Goal: Find contact information: Find contact information

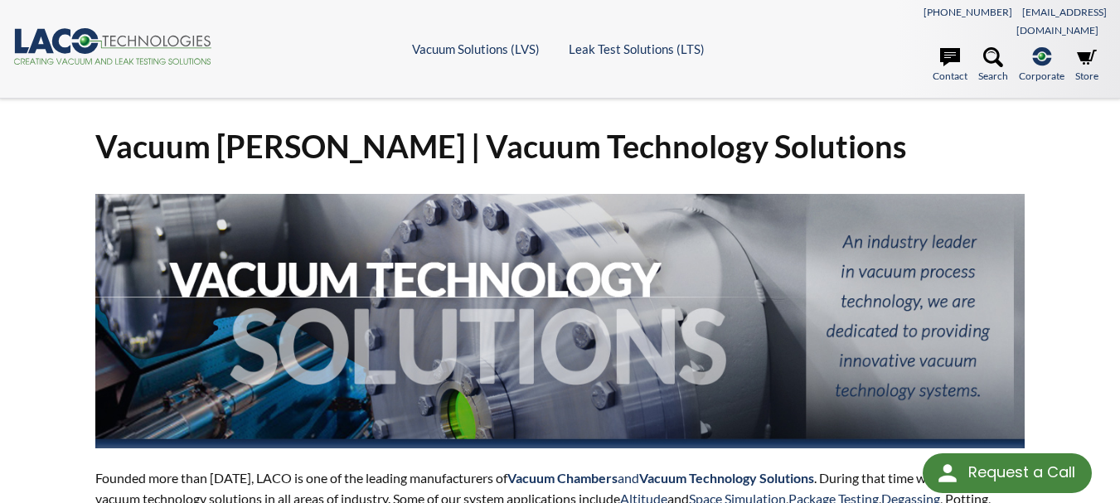
select select "Language Translate Widget"
click at [956, 48] on icon at bounding box center [950, 57] width 20 height 18
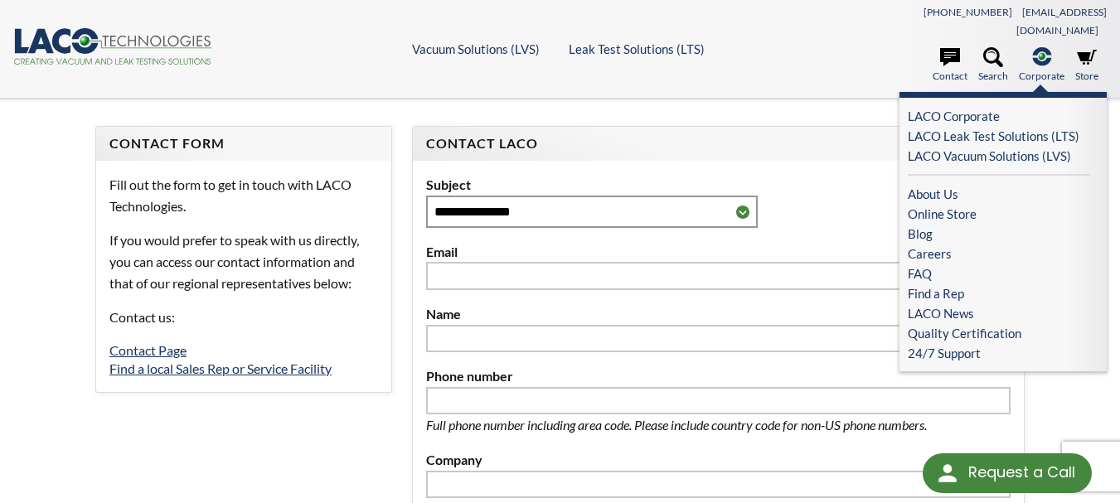
click at [1038, 47] on icon at bounding box center [1041, 56] width 19 height 18
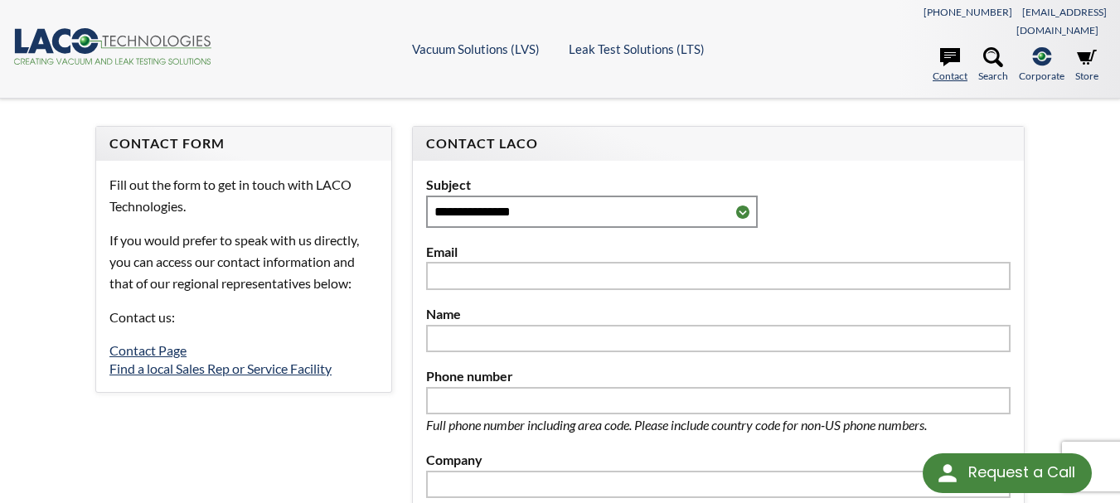
select select "Language Translate Widget"
click at [947, 47] on icon at bounding box center [950, 57] width 20 height 20
click at [952, 47] on icon at bounding box center [950, 57] width 20 height 20
select select "Language Translate Widget"
click at [950, 53] on link "Contact" at bounding box center [949, 65] width 35 height 36
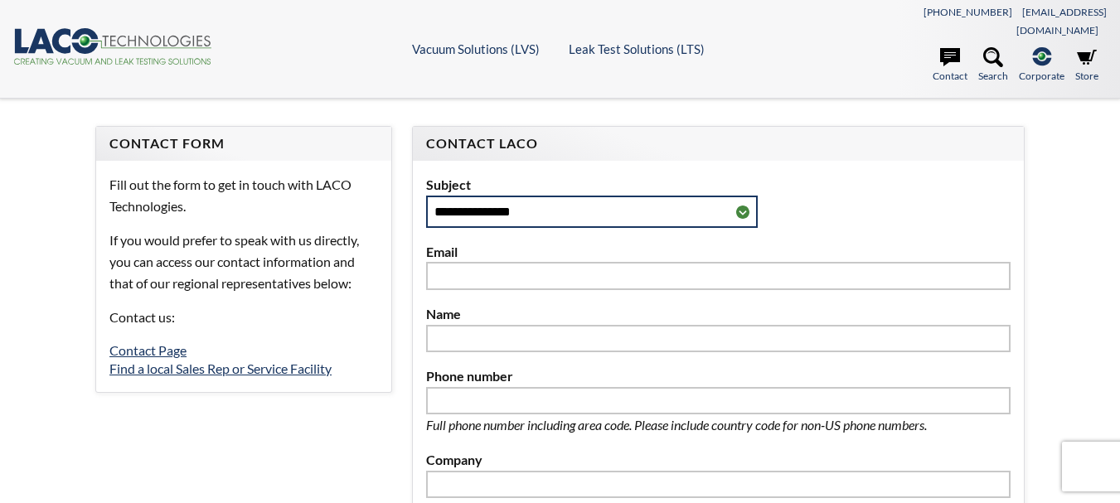
click at [740, 196] on select "**********" at bounding box center [592, 212] width 332 height 32
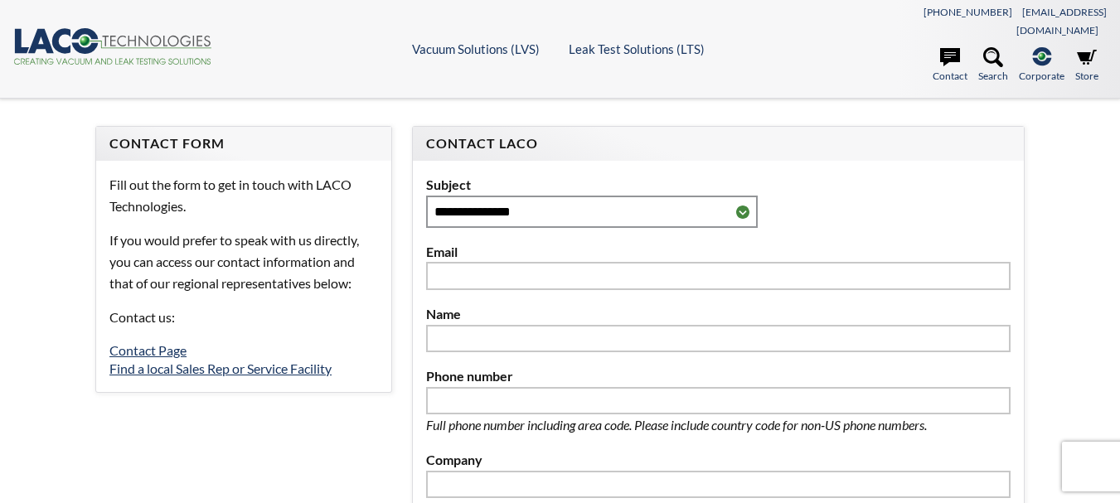
click at [870, 177] on div "**********" at bounding box center [718, 201] width 584 height 54
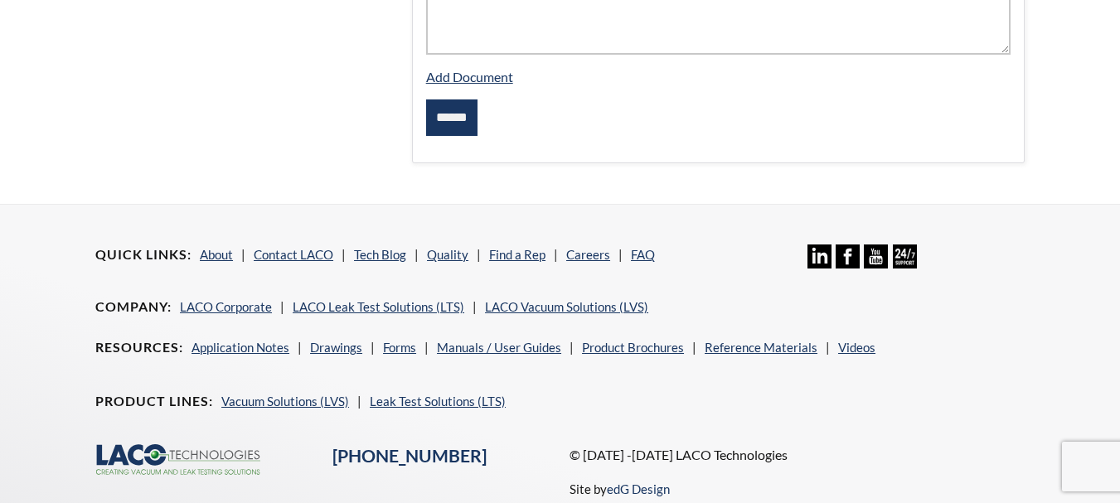
scroll to position [821, 0]
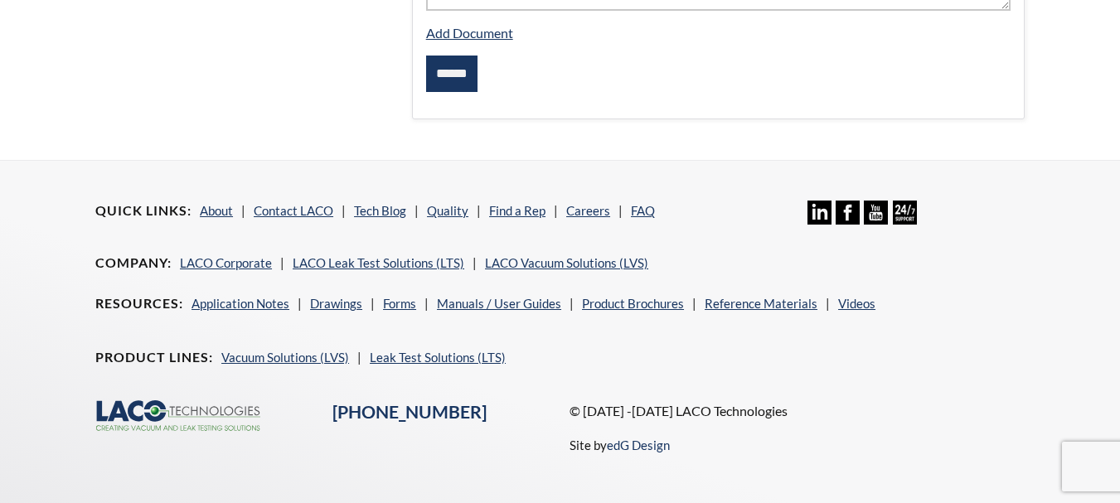
select select "Language Translate Widget"
click at [207, 255] on link "LACO Corporate" at bounding box center [226, 262] width 92 height 15
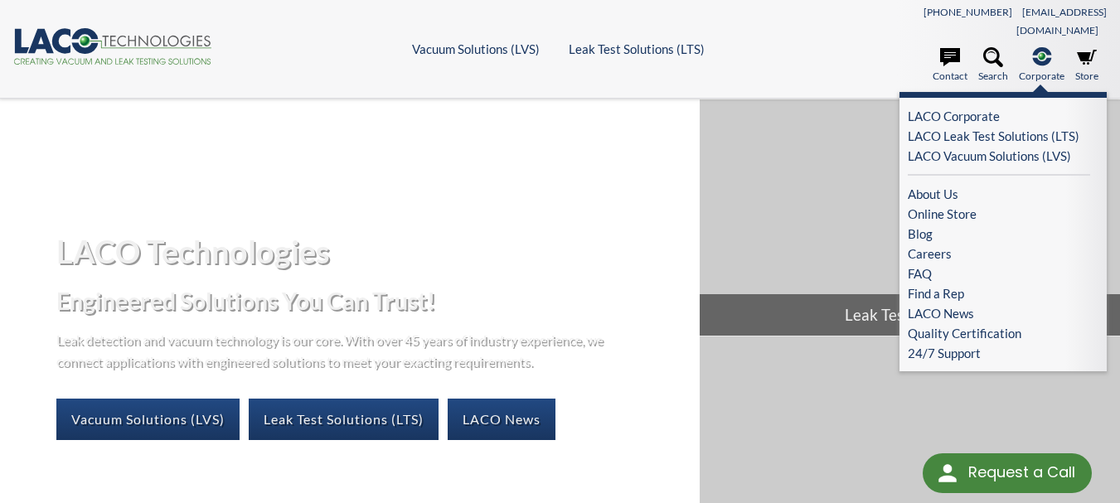
select select "Language Translate Widget"
click at [937, 343] on link "24/7 Support" at bounding box center [1003, 353] width 191 height 20
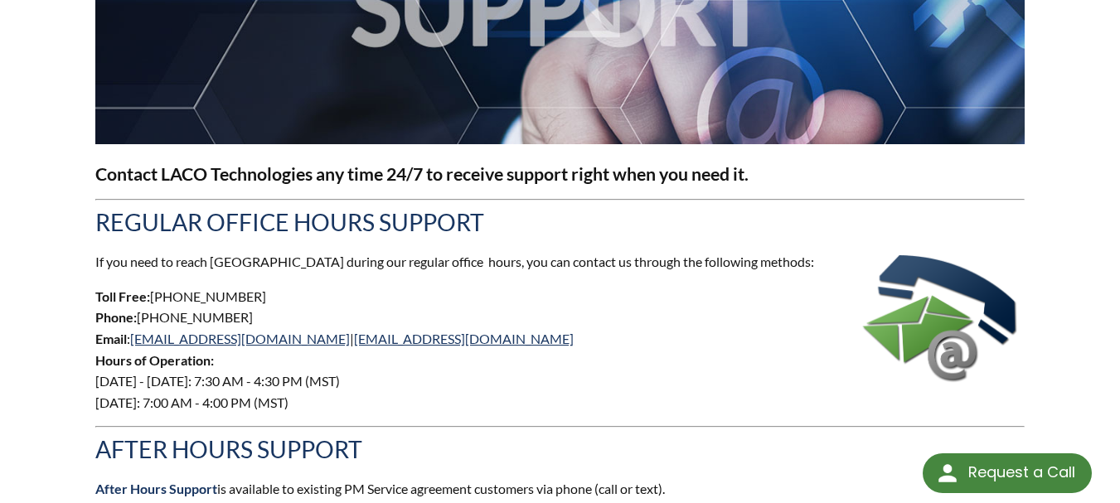
scroll to position [497, 0]
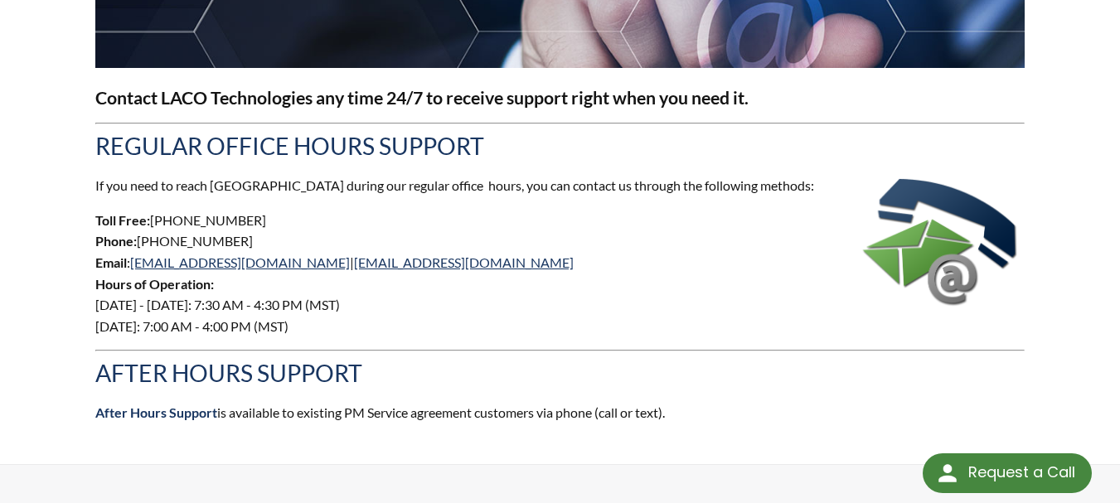
select select "Language Translate Widget"
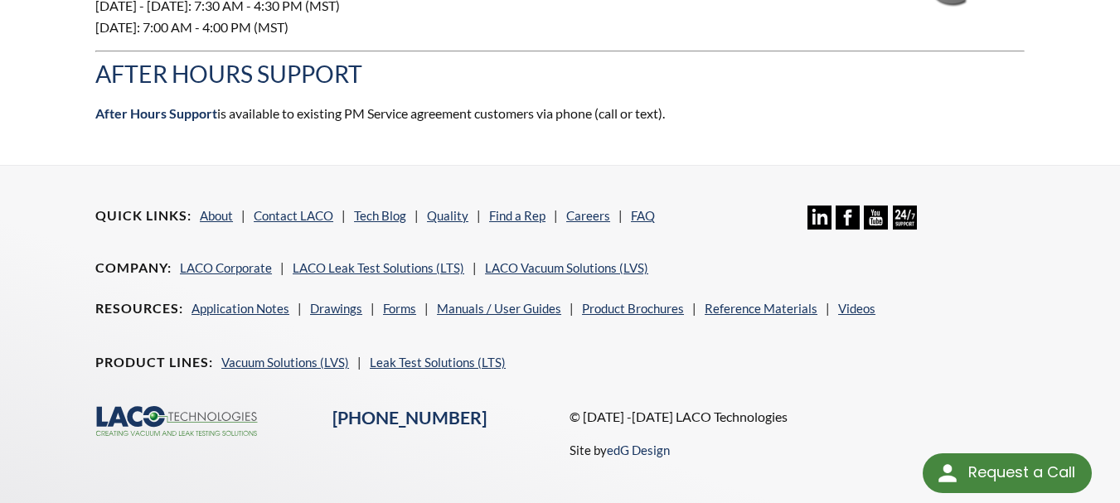
scroll to position [824, 0]
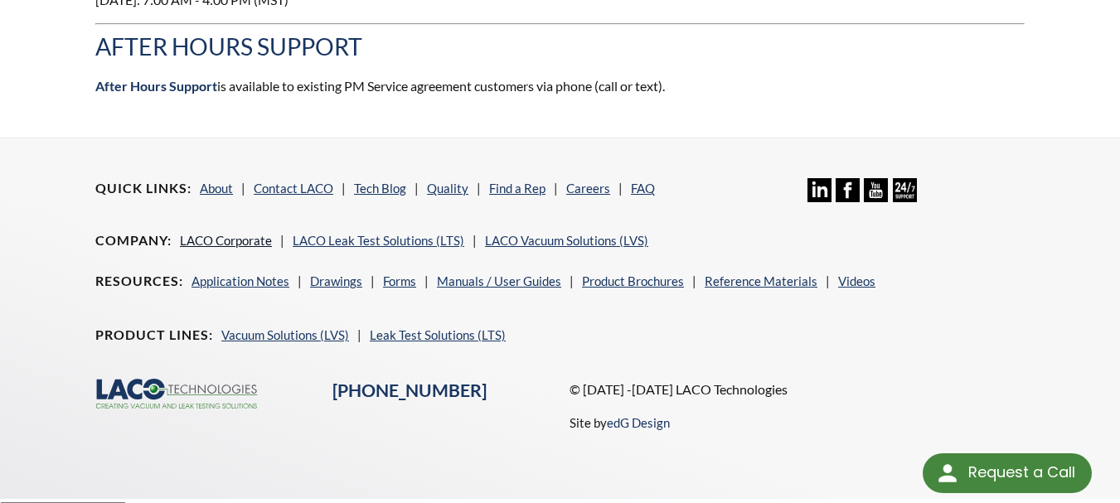
click at [232, 233] on link "LACO Corporate" at bounding box center [226, 240] width 92 height 15
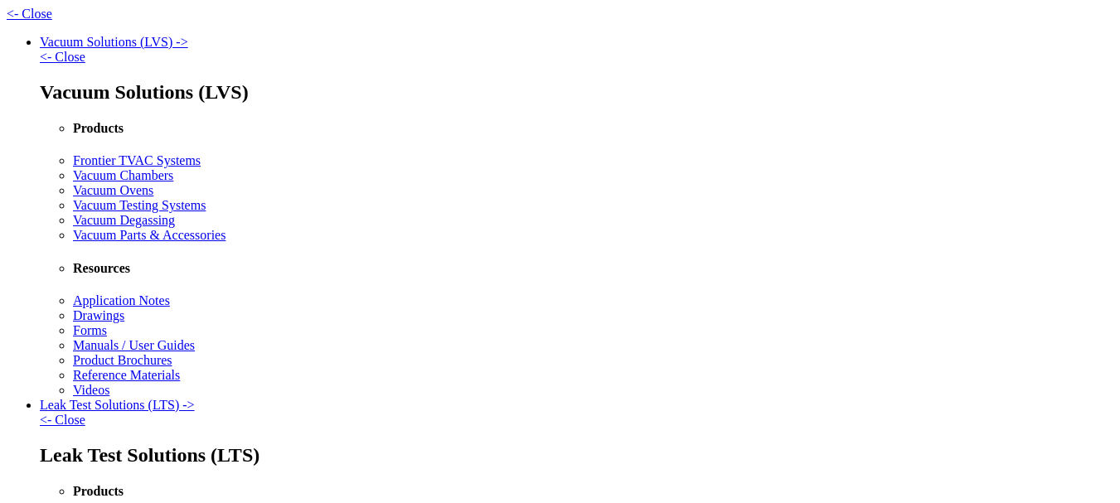
select select "Language Translate Widget"
